Goal: Information Seeking & Learning: Learn about a topic

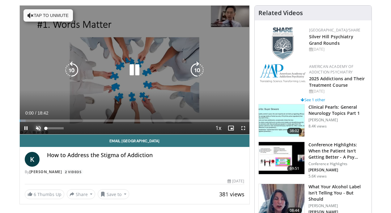
click at [32, 134] on span "Video Player" at bounding box center [38, 128] width 12 height 12
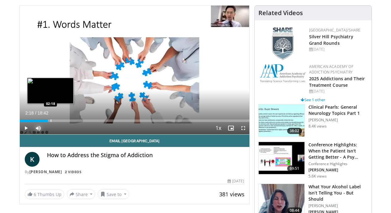
drag, startPoint x: 19, startPoint y: 132, endPoint x: 35, endPoint y: 132, distance: 16.1
click at [51, 122] on div "Progress Bar" at bounding box center [51, 121] width 1 height 2
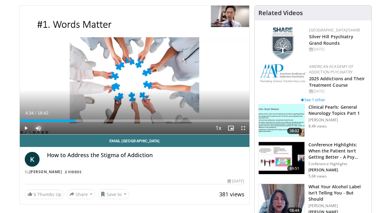
drag, startPoint x: 35, startPoint y: 133, endPoint x: 65, endPoint y: 134, distance: 30.0
click at [65, 134] on div "Current Time 4:34 / Duration 18:42 Play Skip Backward Skip Forward Mute 100% Lo…" at bounding box center [135, 128] width 230 height 12
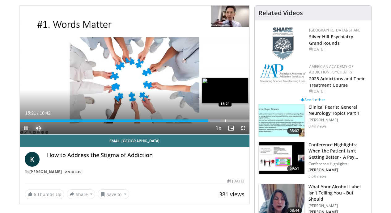
drag, startPoint x: 210, startPoint y: 130, endPoint x: 210, endPoint y: 133, distance: 3.2
click at [196, 122] on div "Loaded : 87.53% 15:21 15:21" at bounding box center [135, 119] width 230 height 6
click at [202, 122] on div "Loaded : 87.53% 15:21 15:21" at bounding box center [135, 121] width 230 height 2
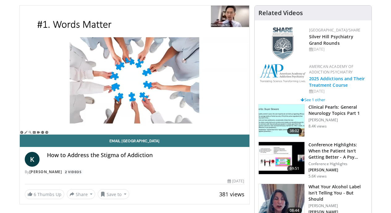
click at [341, 78] on link "2025 Addictions and Their Treatment Course" at bounding box center [337, 82] width 56 height 12
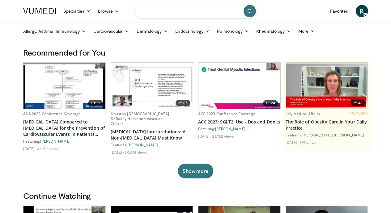
click at [175, 13] on input "Search topics, interventions" at bounding box center [196, 11] width 124 height 15
type input "**********"
click at [249, 11] on icon "submit" at bounding box center [249, 11] width 5 height 5
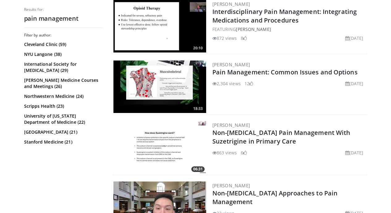
scroll to position [393, 0]
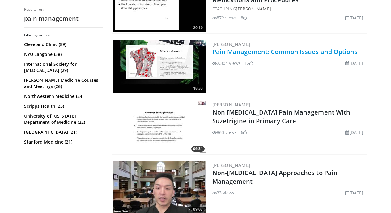
click at [213, 49] on link "Pain Management: Common Issues and Options" at bounding box center [284, 52] width 145 height 8
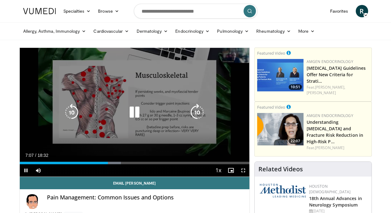
click at [129, 119] on icon "Video Player" at bounding box center [134, 112] width 17 height 17
click at [126, 115] on icon "Video Player" at bounding box center [134, 112] width 17 height 17
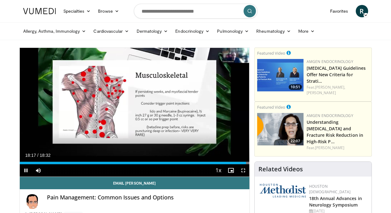
drag, startPoint x: 250, startPoint y: 175, endPoint x: 138, endPoint y: 179, distance: 112.2
click at [138, 177] on video-js "**********" at bounding box center [135, 112] width 230 height 129
click at [249, 175] on video-js "**********" at bounding box center [135, 112] width 230 height 129
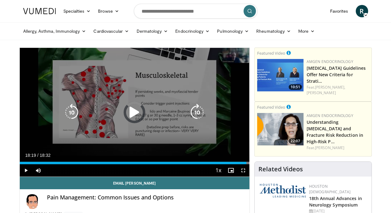
drag, startPoint x: 251, startPoint y: 175, endPoint x: 223, endPoint y: 177, distance: 28.2
click at [202, 177] on div "Current Time 18:19 / Duration 18:32 Play Skip Backward Skip Forward Mute Loaded…" at bounding box center [135, 170] width 230 height 12
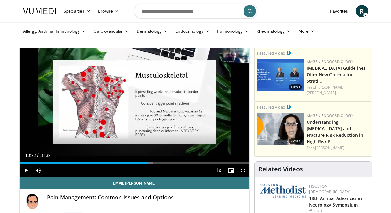
drag, startPoint x: 202, startPoint y: 175, endPoint x: 144, endPoint y: 177, distance: 58.4
click at [144, 177] on div "Current Time 10:22 / Duration 18:32 Play Skip Backward Skip Forward Mute Loaded…" at bounding box center [135, 170] width 230 height 12
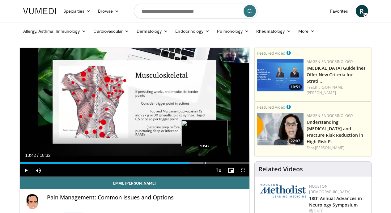
drag, startPoint x: 194, startPoint y: 174, endPoint x: 189, endPoint y: 175, distance: 5.3
click at [205, 164] on div "Progress Bar" at bounding box center [205, 163] width 1 height 2
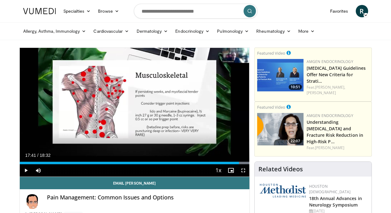
drag, startPoint x: 251, startPoint y: 173, endPoint x: 243, endPoint y: 174, distance: 8.1
click at [243, 164] on div "Loaded : 100.00% 17:41 17:41" at bounding box center [135, 162] width 230 height 6
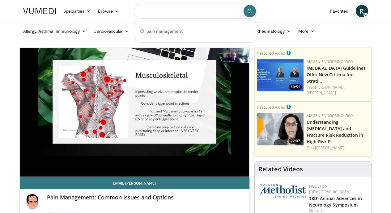
drag, startPoint x: 143, startPoint y: 11, endPoint x: 176, endPoint y: 13, distance: 33.1
click at [176, 13] on input "Search topics, interventions" at bounding box center [196, 11] width 124 height 15
type input "**********"
click at [251, 11] on icon "submit" at bounding box center [249, 11] width 5 height 5
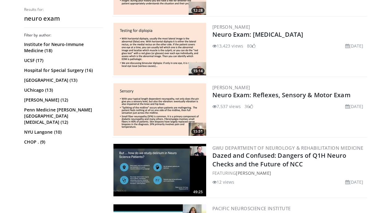
scroll to position [413, 0]
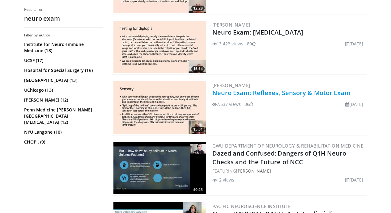
click at [233, 94] on link "Neuro Exam: Reflexes, Sensory & Motor Exam" at bounding box center [281, 93] width 138 height 8
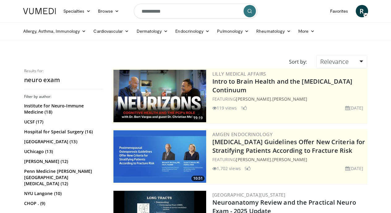
scroll to position [413, 0]
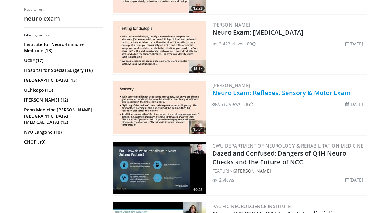
click at [230, 91] on link "Neuro Exam: Reflexes, Sensory & Motor Exam" at bounding box center [281, 93] width 138 height 8
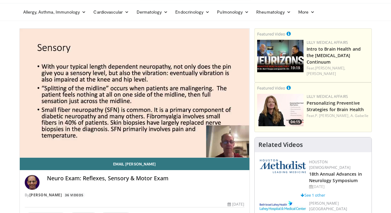
scroll to position [30, 0]
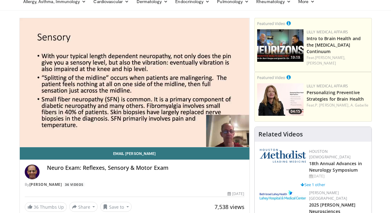
drag, startPoint x: 46, startPoint y: 146, endPoint x: 0, endPoint y: 145, distance: 46.0
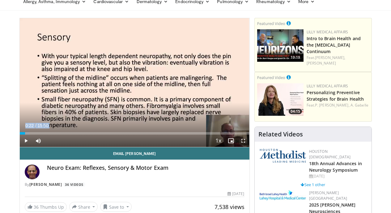
drag, startPoint x: 46, startPoint y: 145, endPoint x: 9, endPoint y: 147, distance: 36.8
click at [20, 147] on div "Current Time 0:22 / Duration 15:50 Play Skip Backward Skip Forward Mute 84% Loa…" at bounding box center [135, 141] width 230 height 12
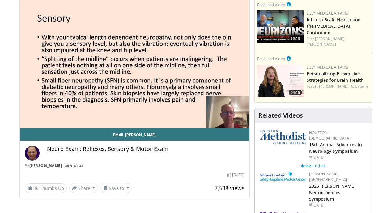
scroll to position [47, 0]
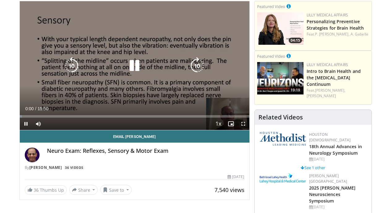
click at [129, 70] on icon "Video Player" at bounding box center [134, 65] width 17 height 17
